Goal: Information Seeking & Learning: Compare options

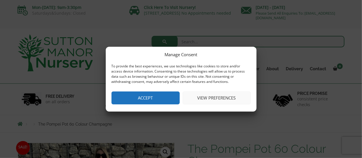
click at [143, 95] on button "Accept" at bounding box center [145, 97] width 68 height 13
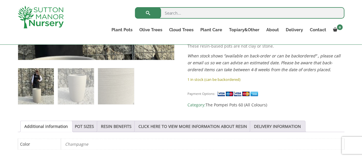
scroll to position [229, 0]
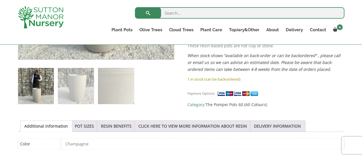
click at [11, 88] on div "Sale! 🔍 The Pompei Pot 60 Colour Champagne £ 168.95 Original price was: £168.95…" at bounding box center [181, 115] width 362 height 444
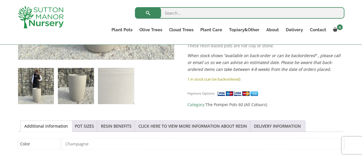
click at [59, 93] on img at bounding box center [76, 86] width 36 height 36
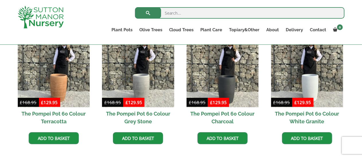
scroll to position [378, 0]
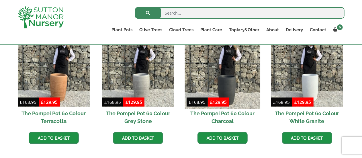
click at [231, 69] on img at bounding box center [223, 71] width 76 height 76
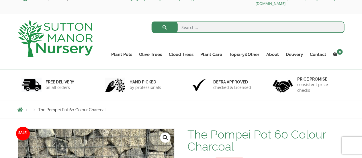
scroll to position [15, 0]
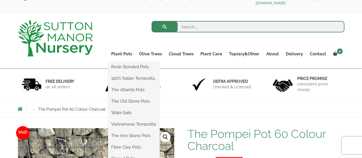
click at [123, 61] on ul "Resin Bonded Pots The Amalfi Pots The Milan Pots The Capri Pots The Brunello Po…" at bounding box center [134, 118] width 52 height 115
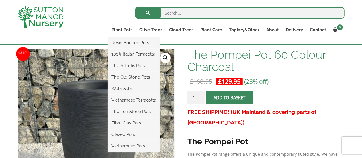
scroll to position [84, 0]
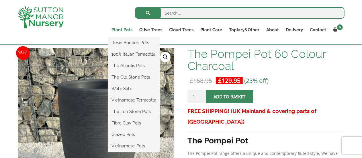
click at [127, 31] on link "Plant Pots" at bounding box center [122, 30] width 28 height 8
click at [120, 66] on link "The Atlantis Pots" at bounding box center [134, 65] width 52 height 9
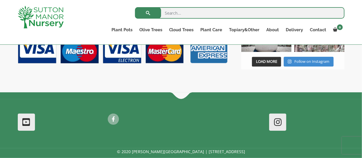
scroll to position [816, 0]
